Goal: Task Accomplishment & Management: Complete application form

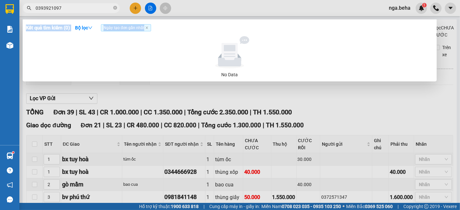
click at [435, 136] on div at bounding box center [230, 105] width 460 height 210
click at [114, 8] on icon "close-circle" at bounding box center [115, 8] width 4 height 4
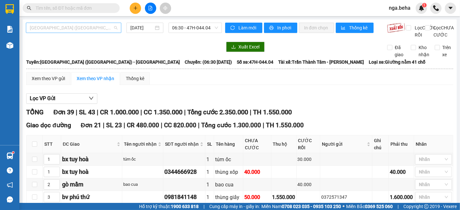
click at [95, 23] on span "[GEOGRAPHIC_DATA] ([GEOGRAPHIC_DATA]) - [GEOGRAPHIC_DATA]" at bounding box center [74, 28] width 88 height 10
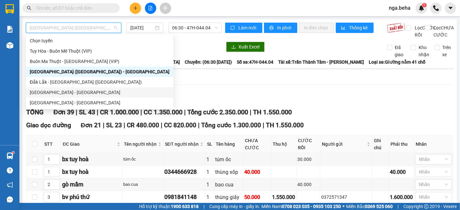
click at [69, 91] on div "[GEOGRAPHIC_DATA] - [GEOGRAPHIC_DATA]" at bounding box center [100, 92] width 140 height 7
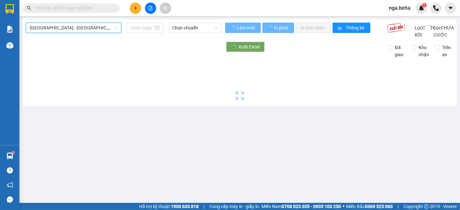
type input "[DATE]"
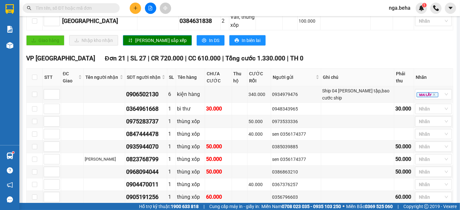
scroll to position [359, 0]
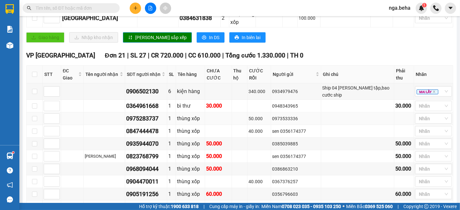
click at [150, 114] on div "0975283737" at bounding box center [146, 118] width 40 height 9
copy div "0975283737"
click at [427, 102] on div at bounding box center [429, 106] width 27 height 8
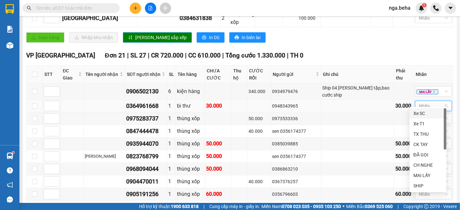
click at [426, 102] on div at bounding box center [429, 106] width 27 height 8
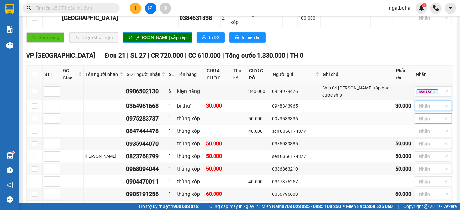
click at [428, 115] on div at bounding box center [429, 119] width 27 height 8
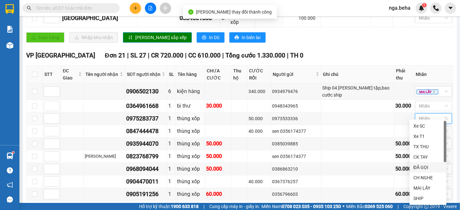
click at [430, 170] on div "ĐÃ GỌI" at bounding box center [427, 167] width 29 height 7
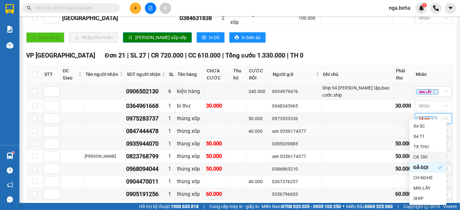
click at [154, 127] on div "0847444478" at bounding box center [146, 131] width 40 height 9
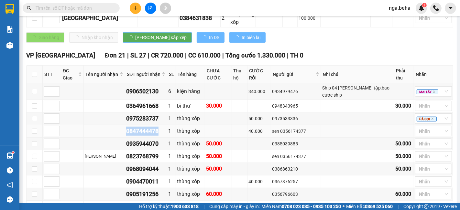
click at [154, 127] on div "0847444478" at bounding box center [146, 131] width 40 height 9
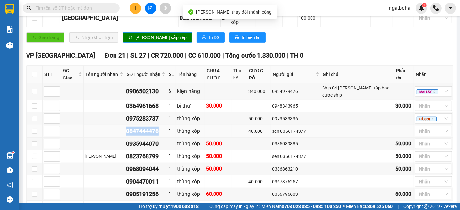
click at [154, 127] on div "0847444478" at bounding box center [146, 131] width 40 height 9
copy div "0847444478"
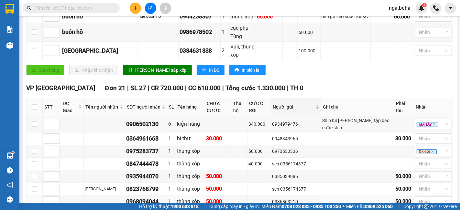
scroll to position [323, 0]
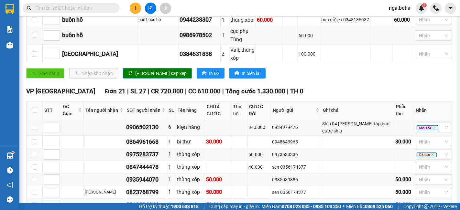
click at [91, 5] on input "text" at bounding box center [74, 8] width 76 height 7
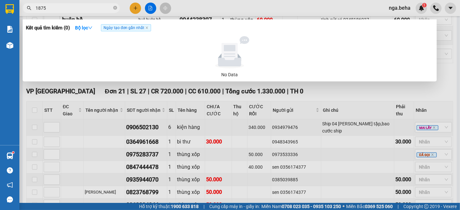
type input "1875"
click at [114, 7] on icon "close-circle" at bounding box center [115, 8] width 4 height 4
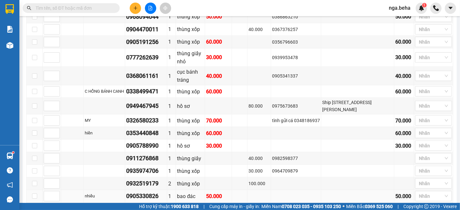
scroll to position [475, 0]
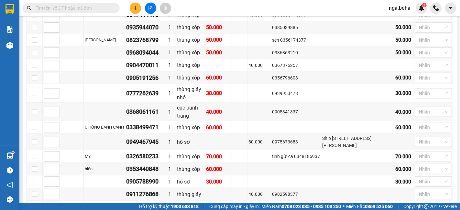
click at [94, 5] on input "text" at bounding box center [74, 8] width 76 height 7
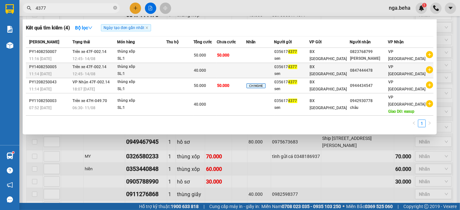
type input "4377"
click at [343, 65] on td "BX [GEOGRAPHIC_DATA]" at bounding box center [329, 70] width 40 height 15
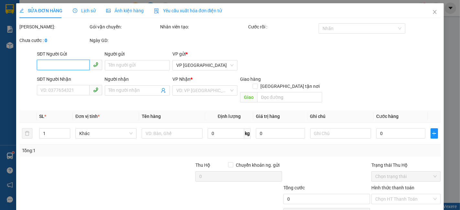
type input "0356174377"
type input "sen"
type input "0847444478"
type input "40.000"
type input "0"
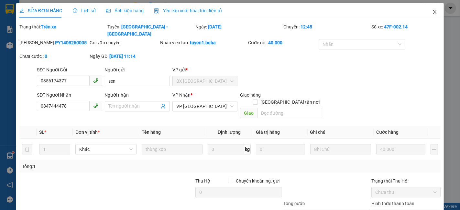
click at [432, 10] on icon "close" at bounding box center [434, 11] width 5 height 5
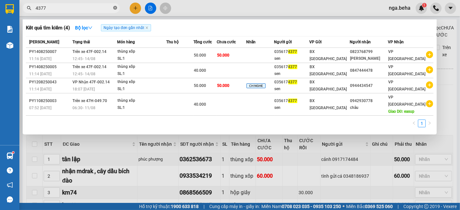
click at [115, 7] on icon "close-circle" at bounding box center [115, 8] width 4 height 4
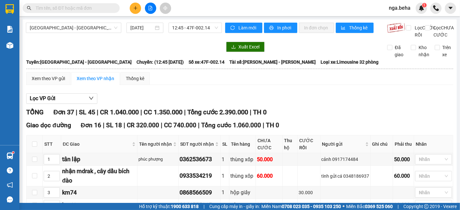
click at [99, 8] on input "text" at bounding box center [74, 8] width 76 height 7
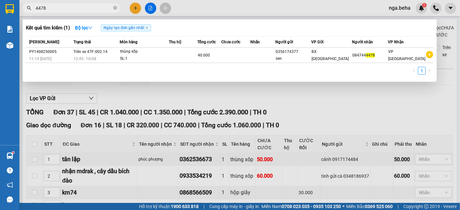
type input "4478"
drag, startPoint x: 156, startPoint y: 94, endPoint x: 175, endPoint y: 100, distance: 20.0
click at [157, 94] on div at bounding box center [230, 105] width 460 height 210
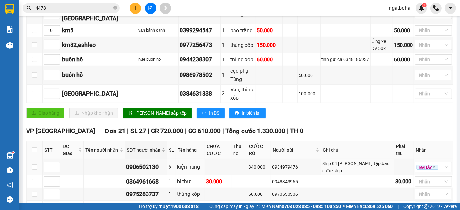
scroll to position [287, 0]
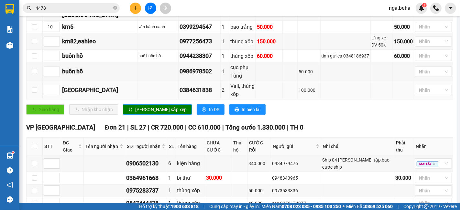
click at [188, 86] on div "0384631838" at bounding box center [199, 90] width 40 height 9
copy div "0384631838"
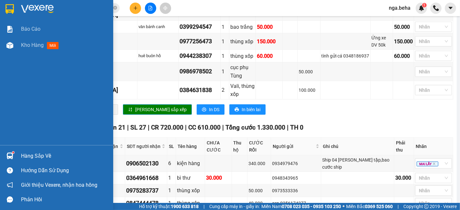
click at [13, 77] on div "Báo cáo Kho hàng mới" at bounding box center [56, 83] width 113 height 124
click at [8, 43] on div at bounding box center [9, 45] width 11 height 11
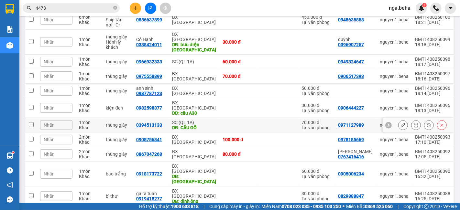
scroll to position [108, 0]
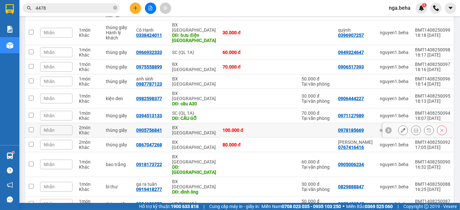
click at [232, 113] on td at bounding box center [238, 116] width 39 height 15
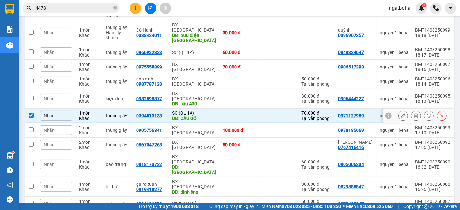
checkbox input "true"
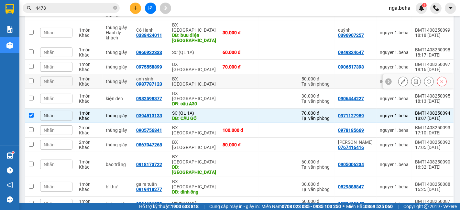
click at [234, 81] on td at bounding box center [238, 81] width 39 height 15
checkbox input "true"
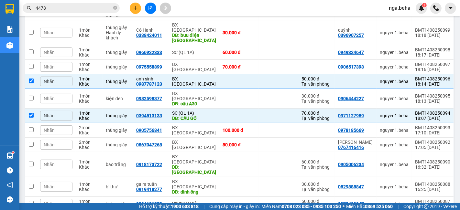
click at [221, 11] on div "Kết quả tìm kiếm ( 1 ) Bộ lọc Ngày tạo đơn gần nhất Mã ĐH Trạng thái Món hàng T…" at bounding box center [230, 8] width 460 height 16
click at [400, 65] on icon at bounding box center [402, 67] width 5 height 5
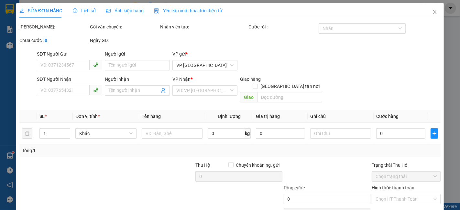
type input "0906517393"
type input "0975558899"
type input "70.000"
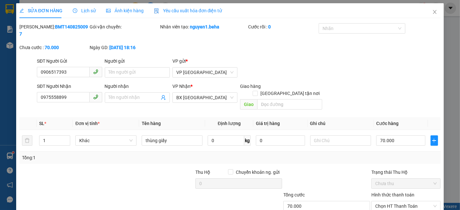
click at [146, 169] on div at bounding box center [151, 180] width 88 height 23
click at [276, 99] on input "search" at bounding box center [289, 104] width 65 height 10
click at [397, 135] on input "70.000" at bounding box center [400, 140] width 49 height 10
type input "0"
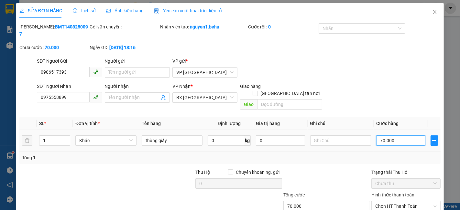
type input "0"
type input "1"
type input "01"
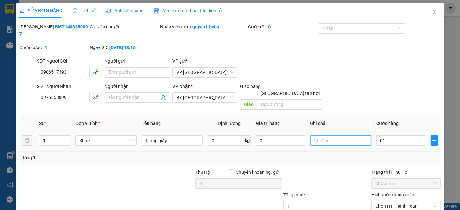
type input "1.000"
click at [332, 135] on input "text" at bounding box center [340, 140] width 61 height 10
click at [282, 102] on div "Total Paid Fee 0 Total UnPaid Fee 70.000 Cash Collection Total Fee Mã ĐH: BMT14…" at bounding box center [229, 132] width 421 height 219
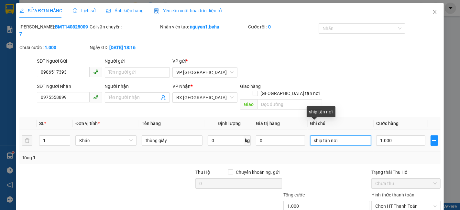
click at [338, 135] on input "ship tận nơi" at bounding box center [340, 140] width 61 height 10
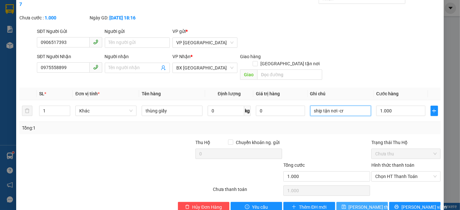
type input "ship tận nơi -cr"
click at [356, 204] on span "[PERSON_NAME] thay đổi" at bounding box center [374, 207] width 52 height 7
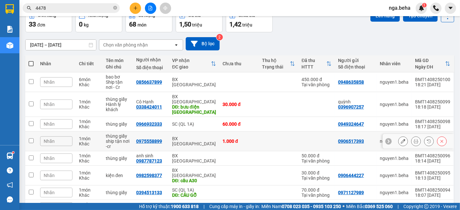
scroll to position [72, 0]
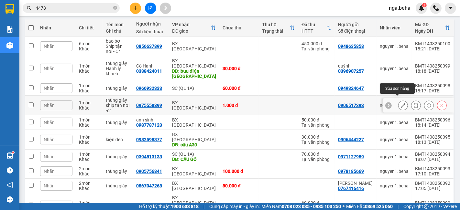
click at [400, 103] on icon at bounding box center [402, 105] width 5 height 5
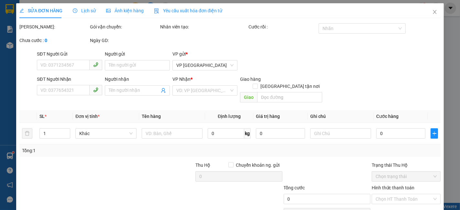
type input "0906517393"
type input "0975558899"
type input "1.000"
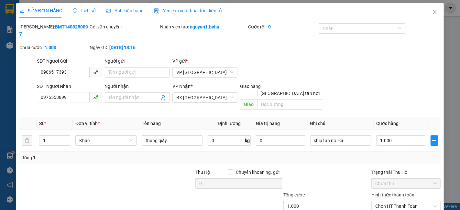
click at [127, 13] on div "Ảnh kiện hàng" at bounding box center [124, 10] width 37 height 7
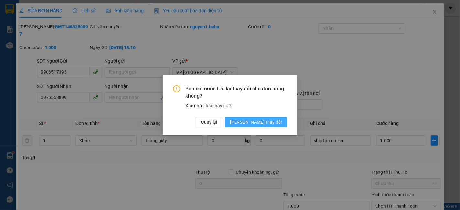
click at [263, 122] on span "[PERSON_NAME] thay đổi" at bounding box center [256, 122] width 52 height 7
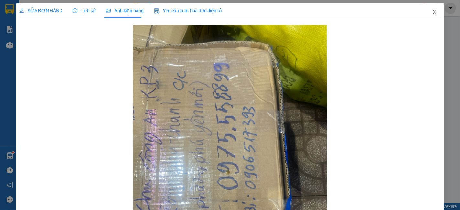
click at [428, 9] on span "Close" at bounding box center [434, 12] width 18 height 18
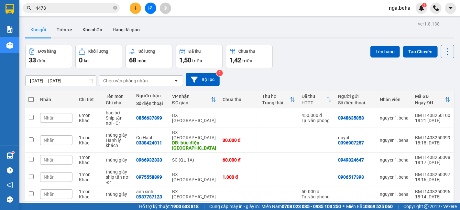
click at [81, 5] on input "4478" at bounding box center [74, 8] width 76 height 7
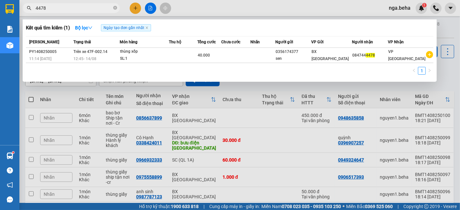
click at [80, 8] on input "4478" at bounding box center [74, 8] width 76 height 7
paste input "07667778"
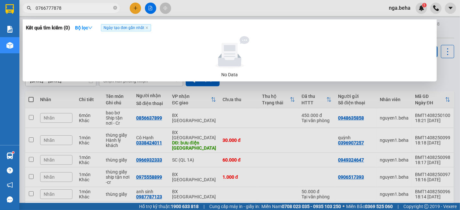
click at [67, 5] on input "0766777878" at bounding box center [74, 8] width 76 height 7
click at [66, 5] on input "0766777878" at bounding box center [74, 8] width 76 height 7
type input "0766777878"
click at [98, 7] on input "0766777878" at bounding box center [74, 8] width 76 height 7
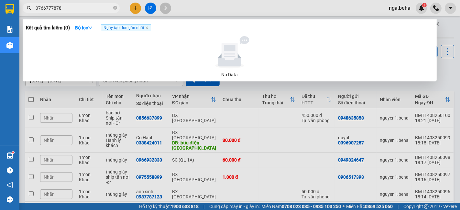
click at [98, 7] on input "0766777878" at bounding box center [74, 8] width 76 height 7
click at [102, 98] on div at bounding box center [230, 105] width 460 height 210
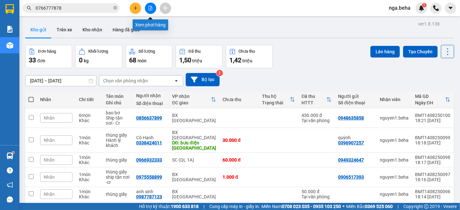
click at [147, 9] on button at bounding box center [150, 8] width 11 height 11
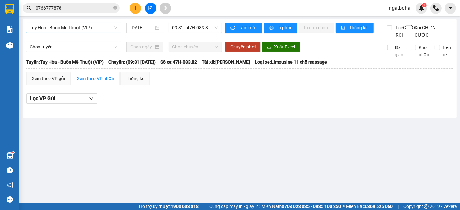
click at [82, 28] on span "Tuy Hòa - Buôn Mê Thuột (VIP)" at bounding box center [74, 28] width 88 height 10
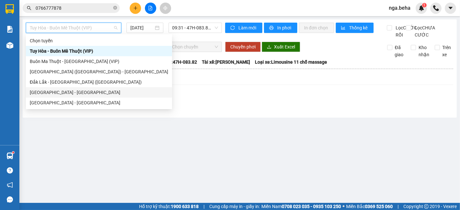
click at [78, 89] on div "[GEOGRAPHIC_DATA] - [GEOGRAPHIC_DATA]" at bounding box center [99, 92] width 138 height 7
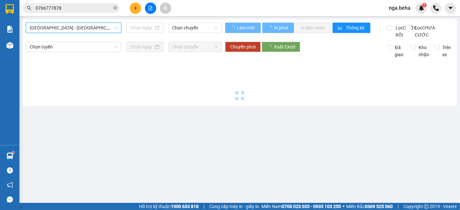
type input "[DATE]"
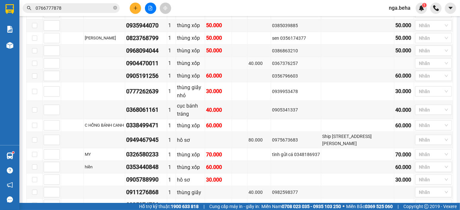
scroll to position [511, 0]
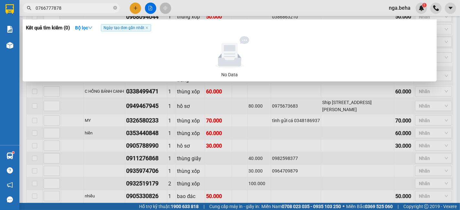
click at [70, 8] on input "0766777878" at bounding box center [74, 8] width 76 height 7
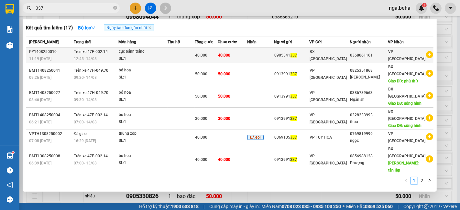
type input "337"
click at [128, 58] on div "SL: 1" at bounding box center [143, 58] width 48 height 7
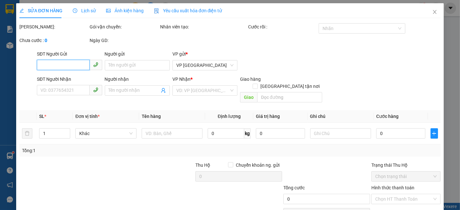
type input "0905341337"
type input "0368061161"
type input "40.000"
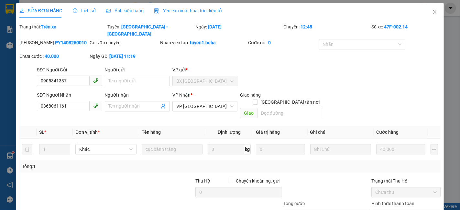
click at [126, 10] on span "Ảnh kiện hàng" at bounding box center [124, 10] width 37 height 5
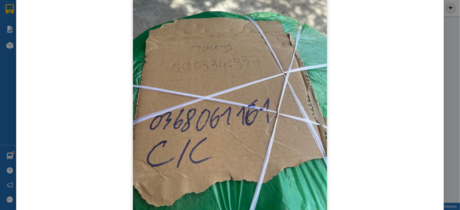
scroll to position [88, 0]
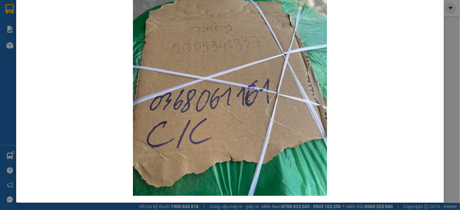
click at [96, 39] on div at bounding box center [229, 67] width 421 height 262
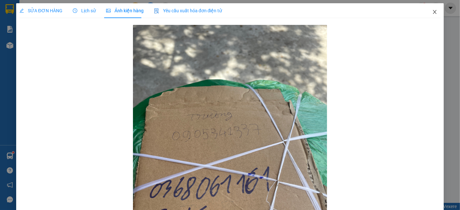
click at [433, 12] on icon "close" at bounding box center [435, 12] width 4 height 4
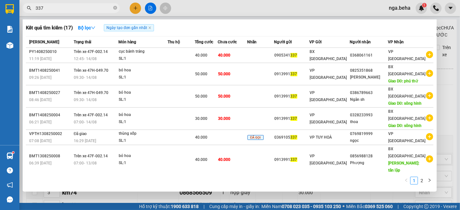
click at [83, 9] on input "337" at bounding box center [74, 8] width 76 height 7
click at [82, 9] on input "337" at bounding box center [74, 8] width 76 height 7
paste input "0935085806"
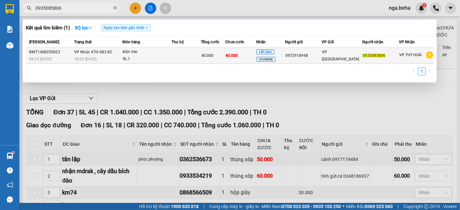
type input "0935085806"
click at [125, 53] on div "kiện đen" at bounding box center [146, 51] width 48 height 7
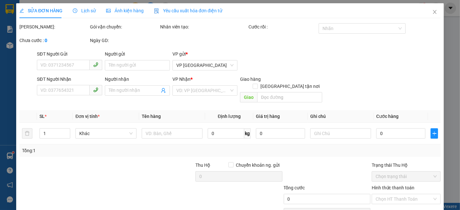
type input "0972918948"
type input "0935085806"
type input "40.000"
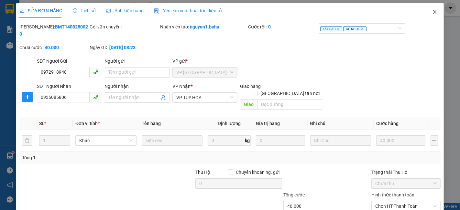
click at [428, 16] on span "Close" at bounding box center [434, 12] width 18 height 18
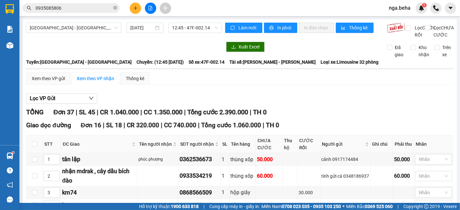
click at [75, 9] on input "0935085806" at bounding box center [74, 8] width 76 height 7
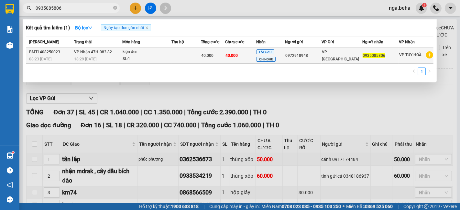
click at [158, 59] on div "SL: 1" at bounding box center [146, 59] width 48 height 7
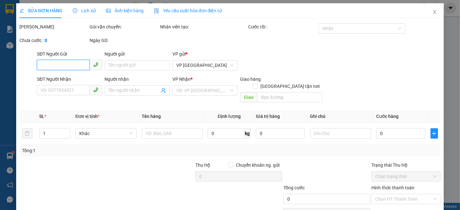
type input "0972918948"
type input "0935085806"
type input "40.000"
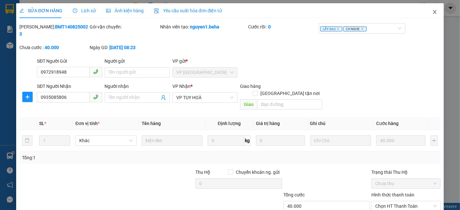
click at [432, 12] on icon "close" at bounding box center [434, 11] width 5 height 5
